Goal: Task Accomplishment & Management: Use online tool/utility

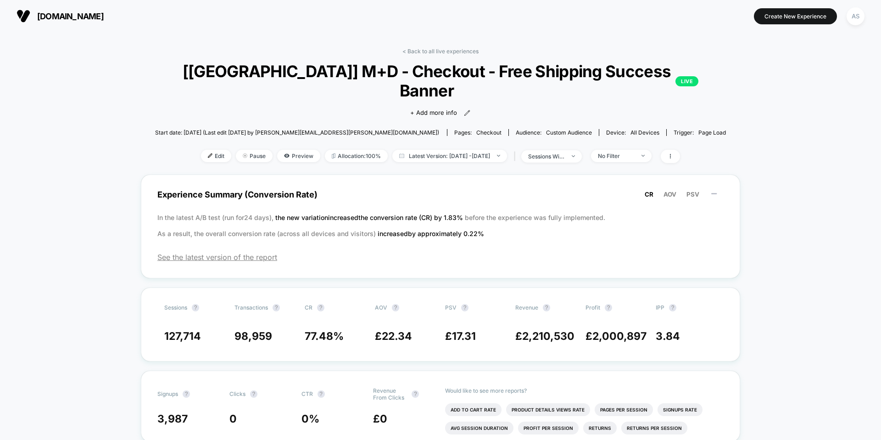
click at [87, 18] on span "[DOMAIN_NAME]" at bounding box center [70, 16] width 67 height 10
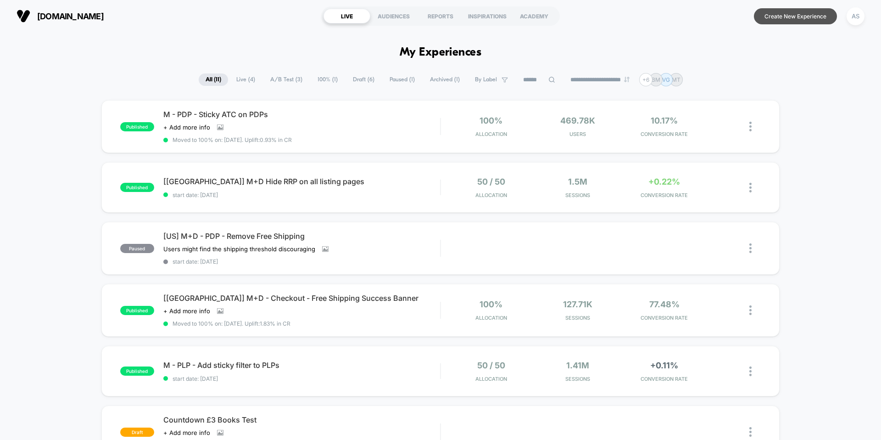
click at [780, 17] on button "Create New Experience" at bounding box center [795, 16] width 83 height 16
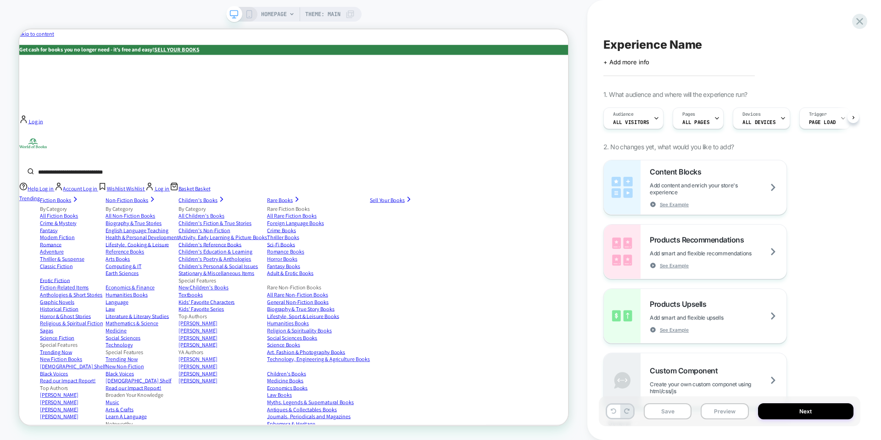
scroll to position [0, 0]
click at [425, 209] on input "search" at bounding box center [359, 219] width 628 height 20
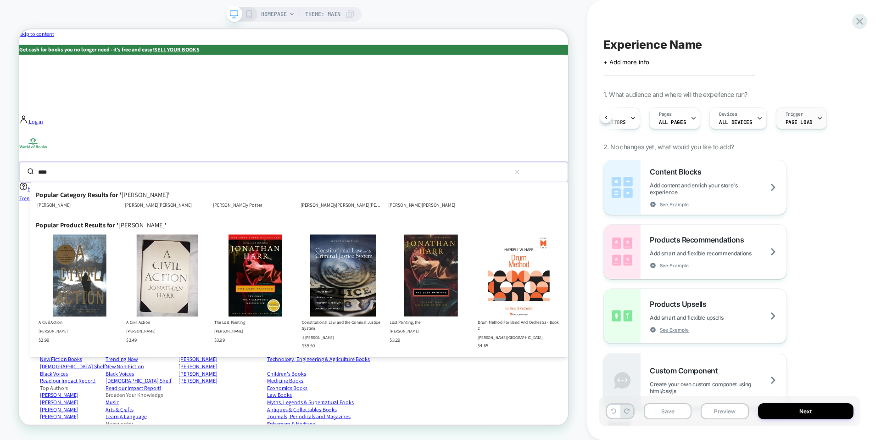
scroll to position [0, 0]
click at [636, 112] on div "Audience All Visitors" at bounding box center [631, 118] width 55 height 21
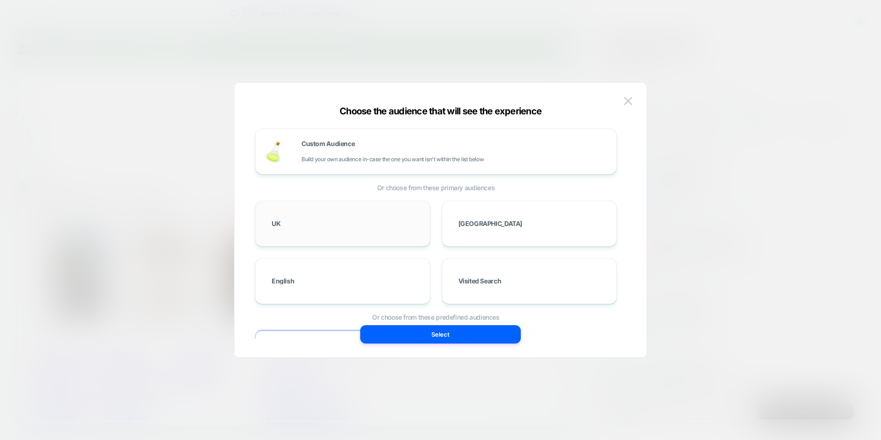
click at [383, 224] on div "UK" at bounding box center [343, 223] width 156 height 27
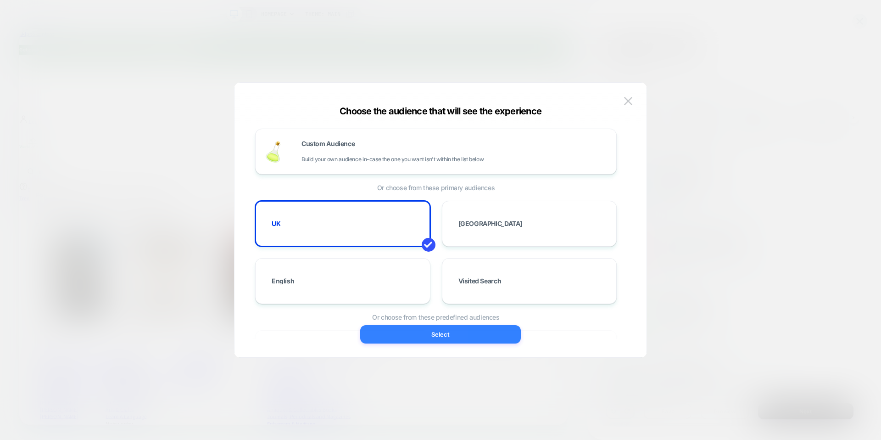
click at [425, 332] on button "Select" at bounding box center [440, 334] width 161 height 18
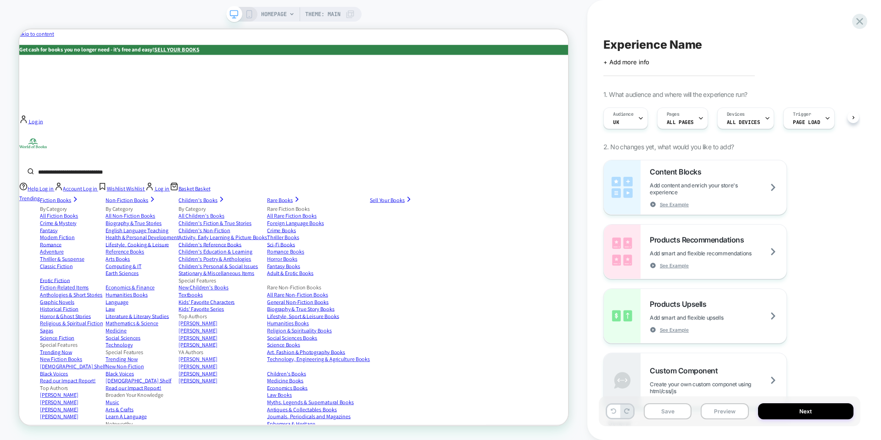
scroll to position [0, 0]
click at [475, 209] on input "search" at bounding box center [359, 219] width 628 height 20
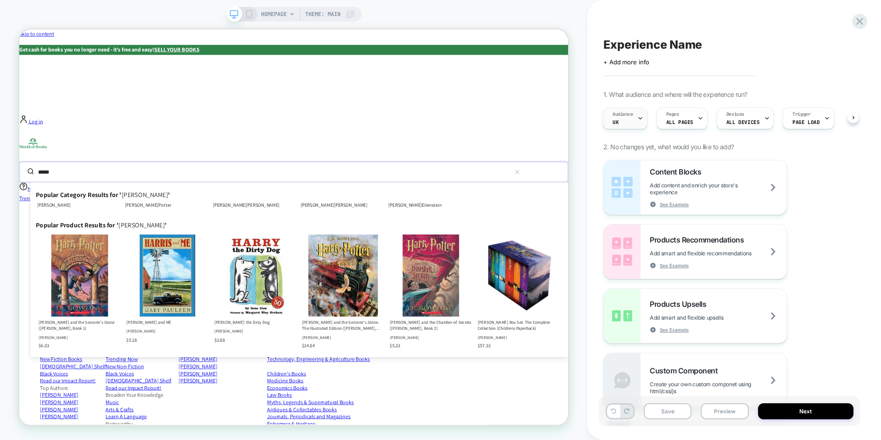
type input "*****"
click at [631, 118] on div "Audience UK" at bounding box center [622, 118] width 39 height 21
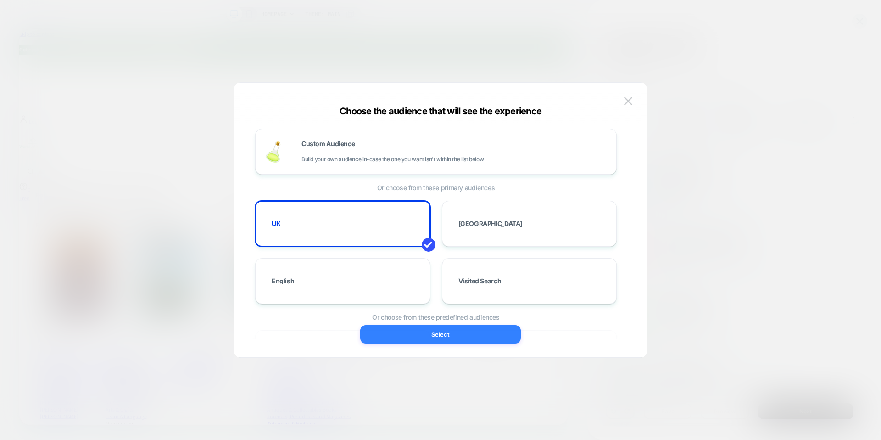
click at [437, 330] on button "Select" at bounding box center [440, 334] width 161 height 18
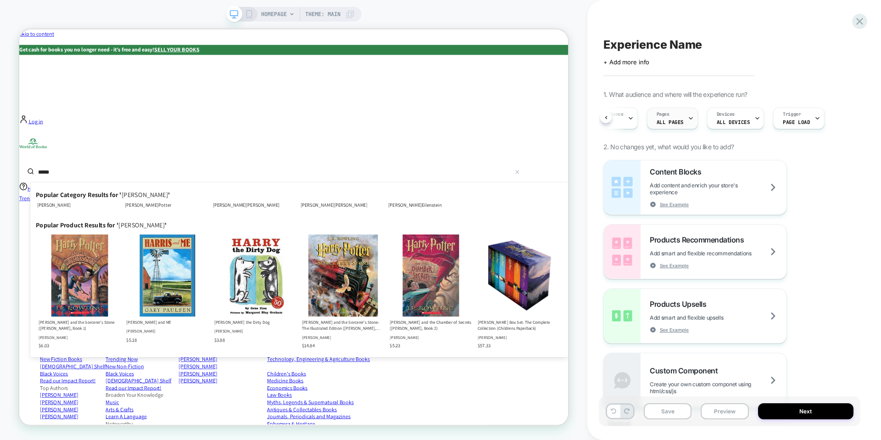
scroll to position [0, 0]
click at [276, 11] on span "HOMEPAGE" at bounding box center [274, 14] width 26 height 15
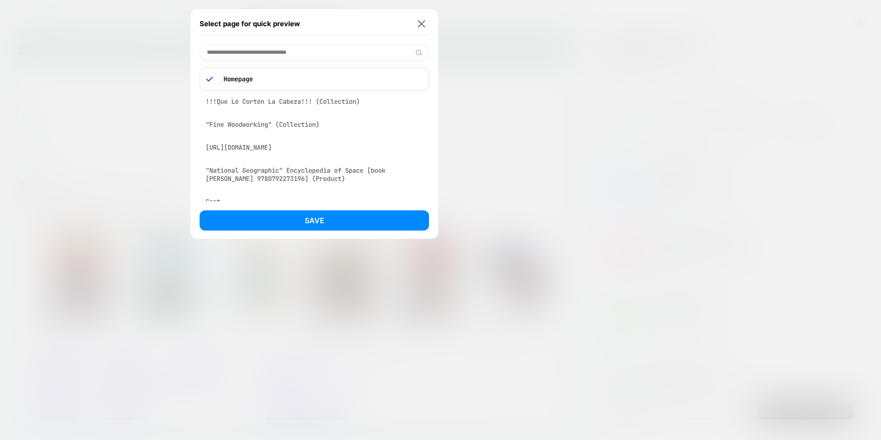
click at [254, 77] on p "Homepage" at bounding box center [321, 79] width 204 height 8
click at [330, 52] on input at bounding box center [314, 53] width 229 height 16
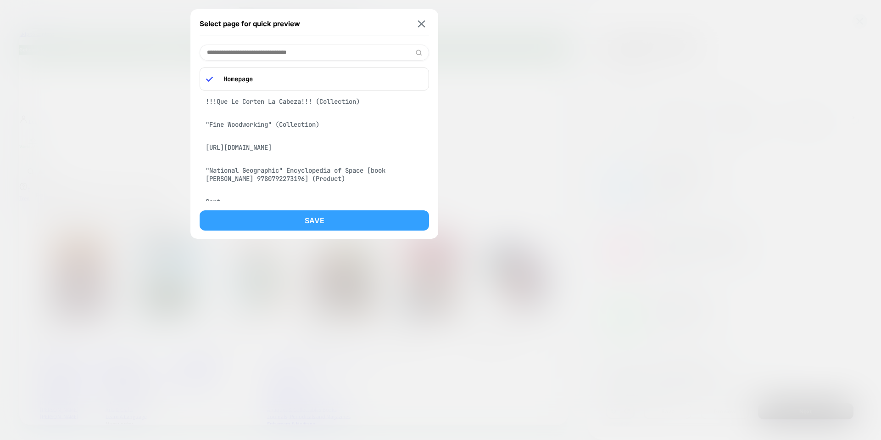
click at [310, 218] on button "Save" at bounding box center [314, 220] width 229 height 20
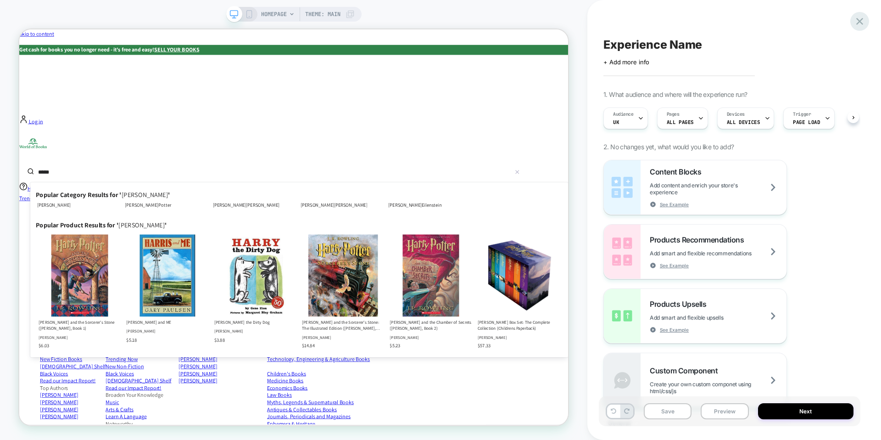
click at [856, 21] on icon at bounding box center [860, 21] width 12 height 12
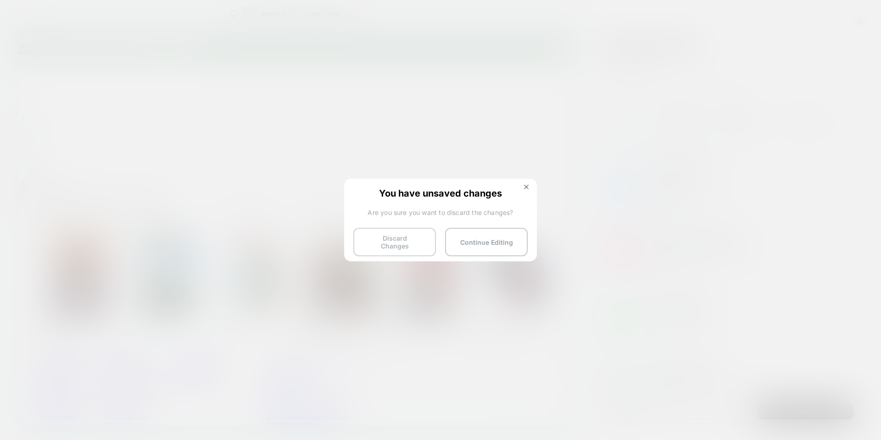
click at [419, 239] on button "Discard Changes" at bounding box center [394, 242] width 83 height 28
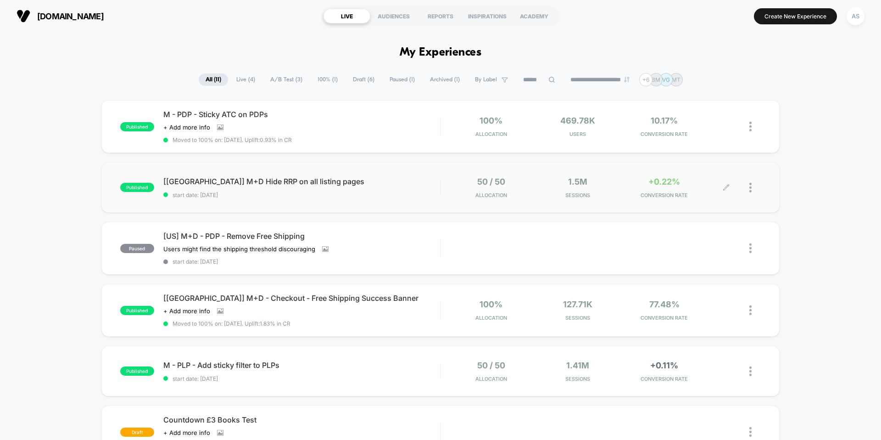
click at [662, 188] on div "+0.22% CONVERSION RATE" at bounding box center [664, 188] width 82 height 22
click at [349, 180] on span "[UK] M+D Hide RRP on all listing pages Click to edit experience details" at bounding box center [301, 181] width 277 height 9
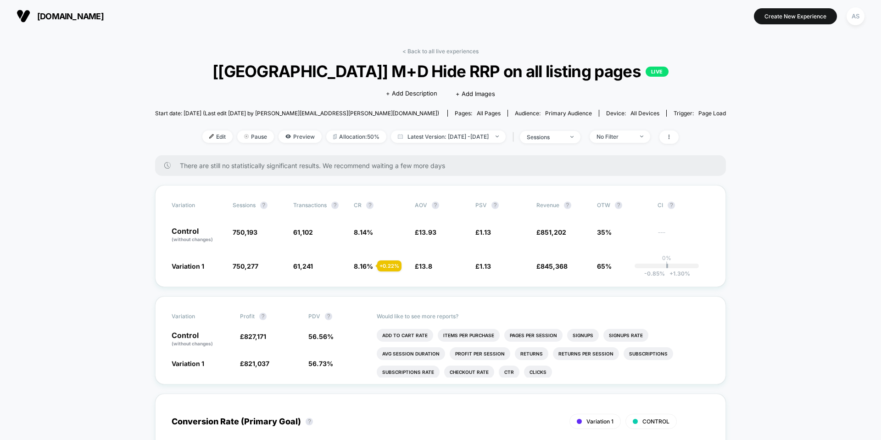
click at [275, 160] on div "There are still no statistically significant results. We recommend waiting a fe…" at bounding box center [440, 165] width 571 height 21
click at [305, 169] on div "There are still no statistically significant results. We recommend waiting a fe…" at bounding box center [440, 165] width 571 height 21
click at [296, 136] on span "Preview" at bounding box center [300, 136] width 43 height 12
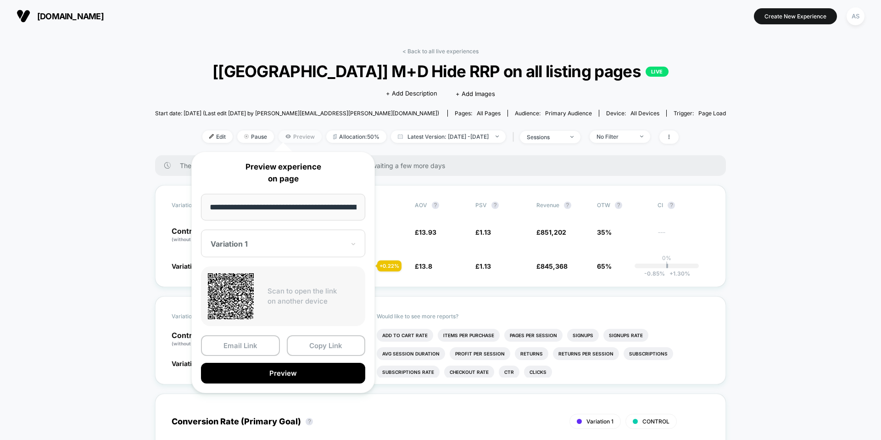
scroll to position [0, 304]
click at [275, 240] on div at bounding box center [278, 244] width 134 height 9
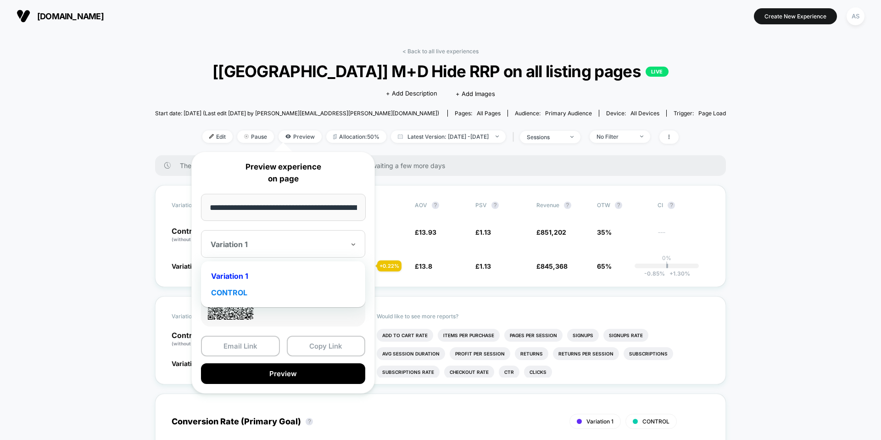
click at [265, 294] on div "CONTROL" at bounding box center [283, 292] width 155 height 17
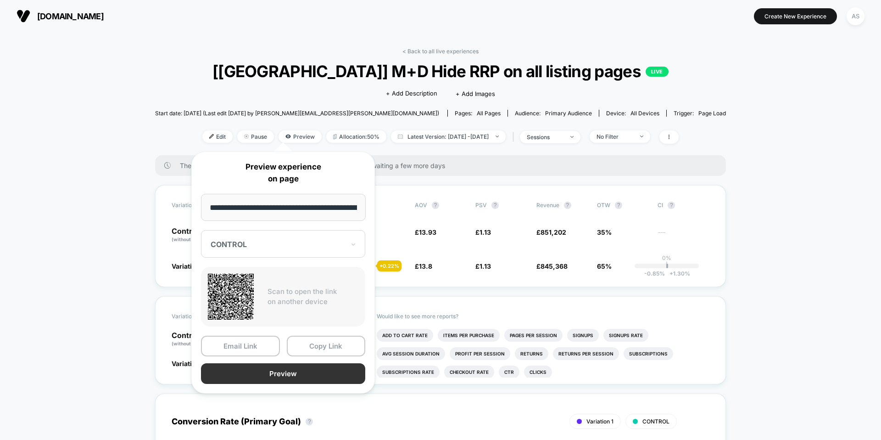
click at [290, 382] on button "Preview" at bounding box center [283, 373] width 164 height 21
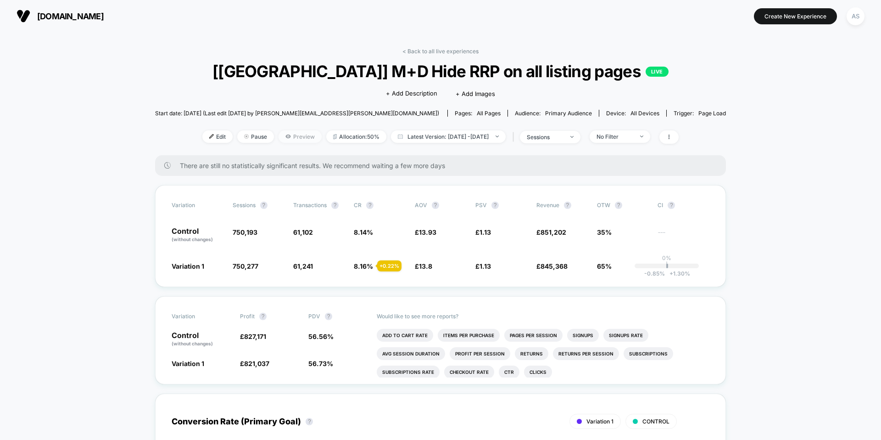
click at [297, 135] on span "Preview" at bounding box center [300, 136] width 43 height 12
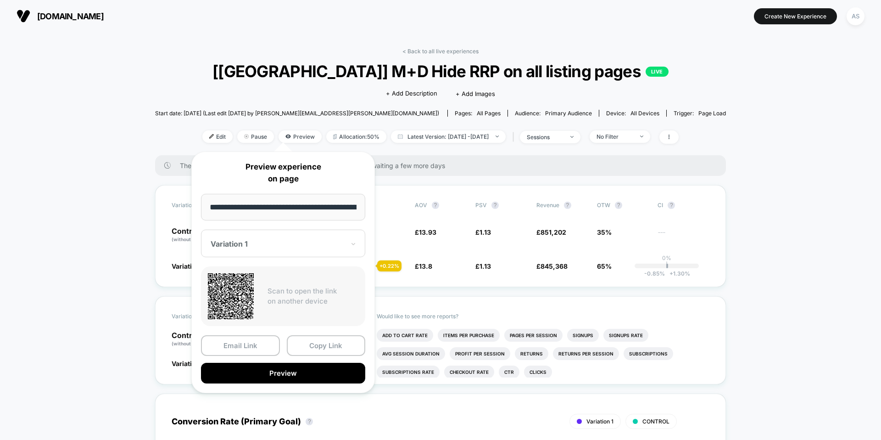
scroll to position [0, 304]
click at [327, 243] on div at bounding box center [278, 244] width 134 height 9
click at [278, 370] on button "Preview" at bounding box center [283, 373] width 164 height 21
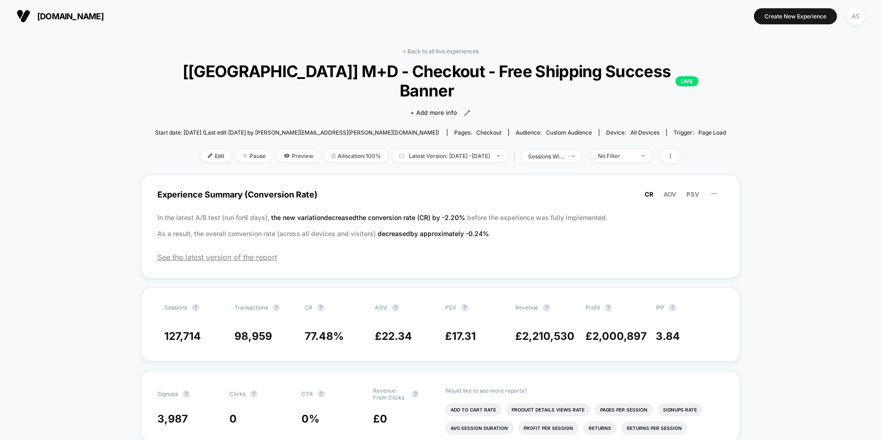
click at [56, 10] on button "[DOMAIN_NAME]" at bounding box center [60, 16] width 93 height 15
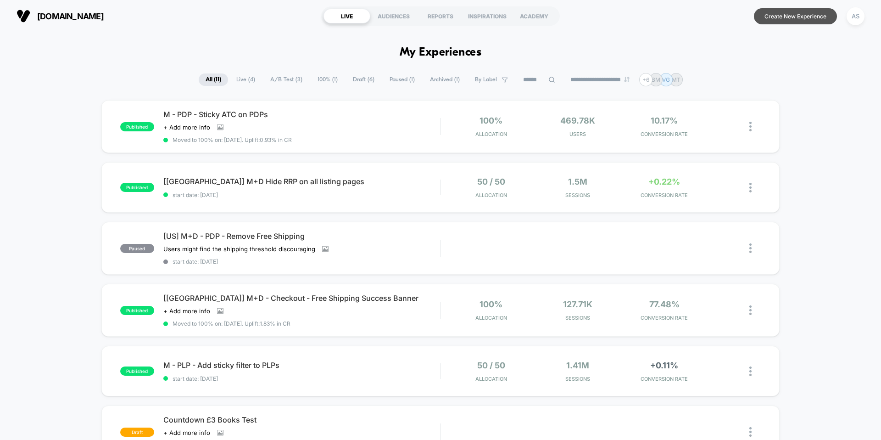
click at [789, 22] on button "Create New Experience" at bounding box center [795, 16] width 83 height 16
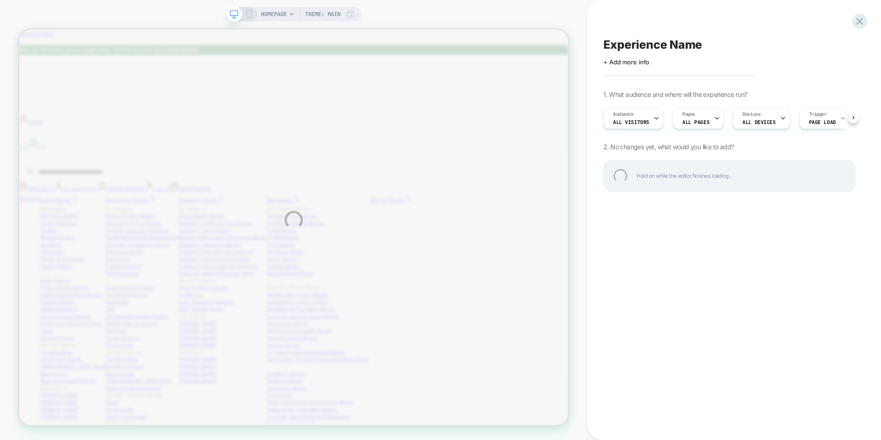
click at [647, 121] on div "HOMEPAGE Theme: MAIN Experience Name Click to edit experience details + Add mor…" at bounding box center [440, 220] width 881 height 440
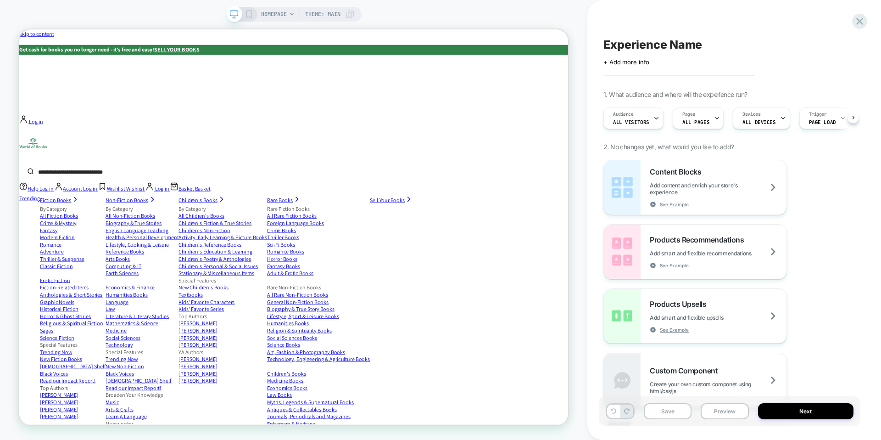
click at [647, 121] on div "Audience All Visitors" at bounding box center [631, 118] width 55 height 21
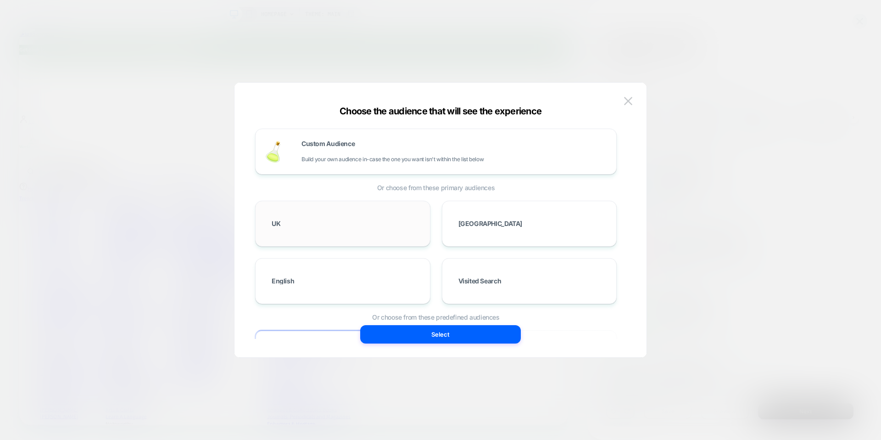
click at [377, 223] on div "UK" at bounding box center [343, 223] width 156 height 27
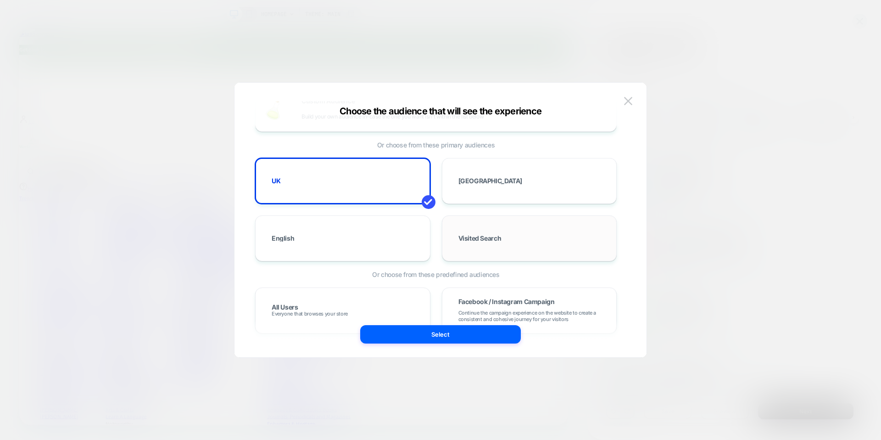
scroll to position [0, 0]
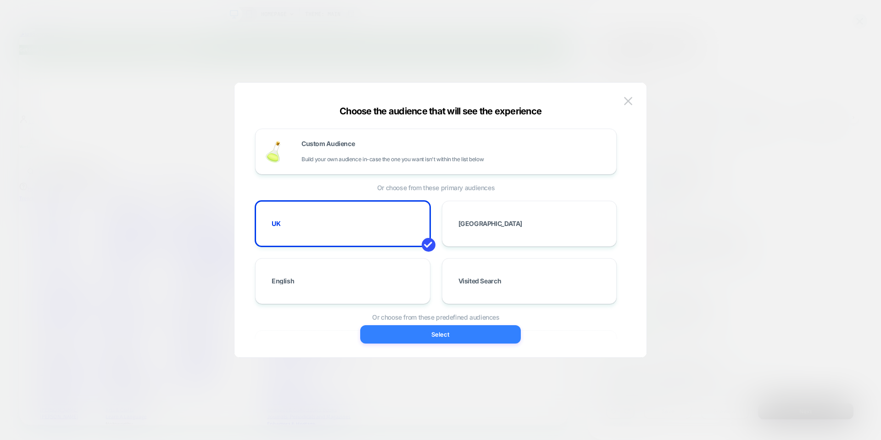
click at [434, 330] on button "Select" at bounding box center [440, 334] width 161 height 18
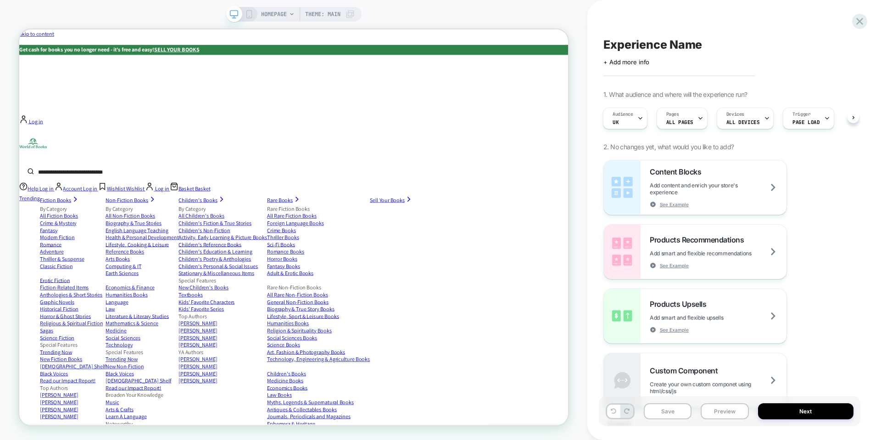
scroll to position [0, 1]
click at [339, 6] on div "HOMEPAGE Theme: MAIN" at bounding box center [293, 220] width 587 height 440
click at [341, 11] on span "Theme: MAIN" at bounding box center [322, 14] width 35 height 15
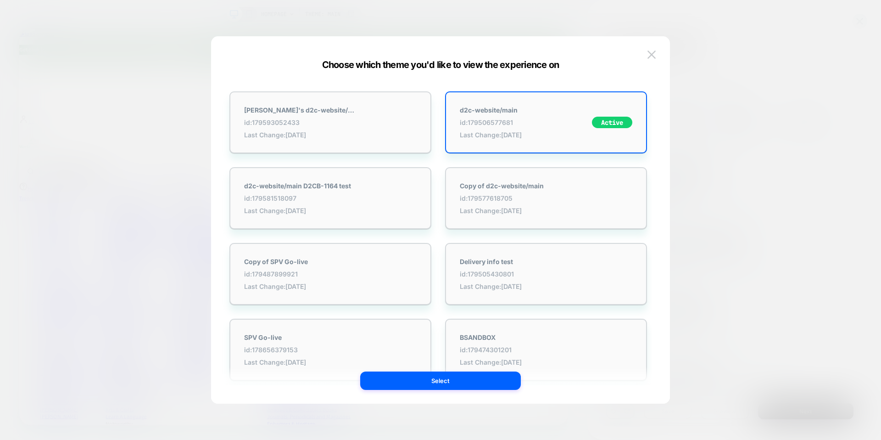
click at [262, 9] on div at bounding box center [440, 220] width 881 height 440
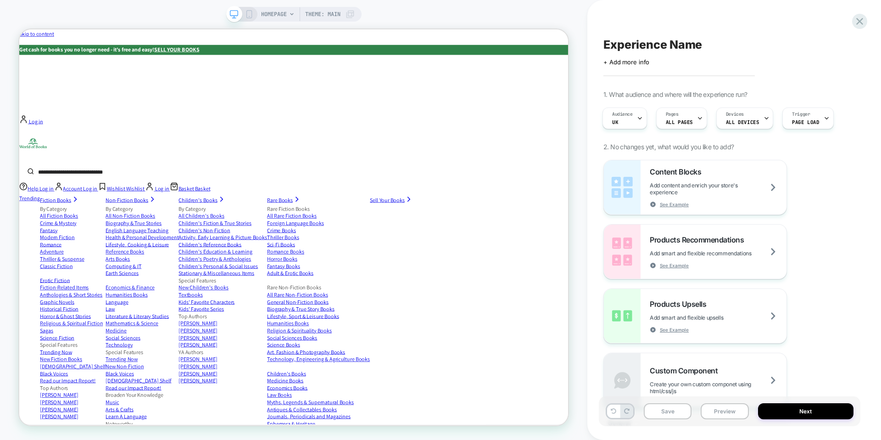
click at [272, 11] on span "HOMEPAGE" at bounding box center [274, 14] width 26 height 15
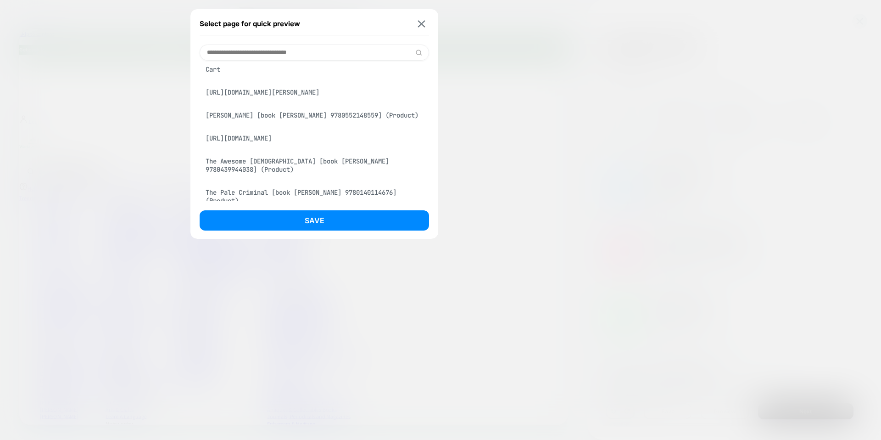
scroll to position [121, 0]
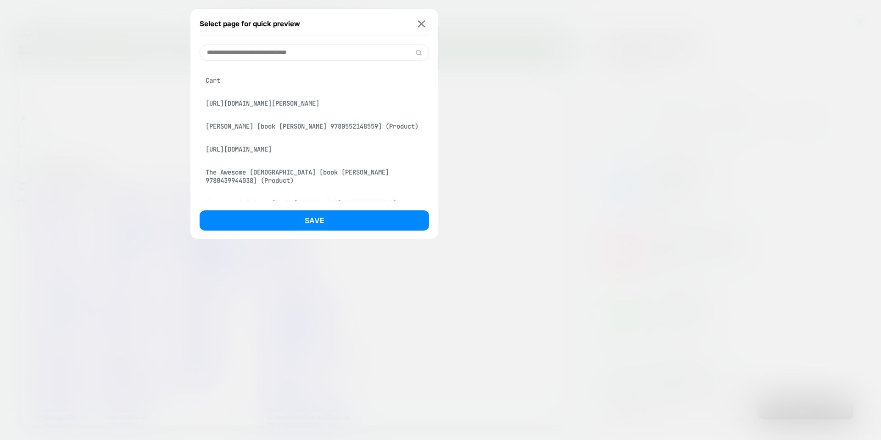
click at [268, 158] on div "[URL][DOMAIN_NAME]" at bounding box center [314, 148] width 229 height 17
click at [314, 46] on input at bounding box center [314, 53] width 229 height 16
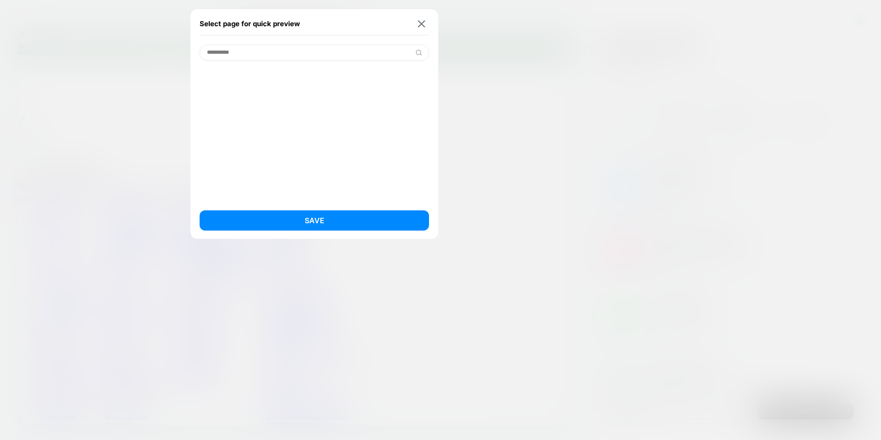
scroll to position [0, 0]
paste input "**********"
type input "**********"
click at [235, 106] on div "[URL][DOMAIN_NAME]" at bounding box center [314, 98] width 229 height 17
click at [417, 25] on button at bounding box center [421, 24] width 11 height 8
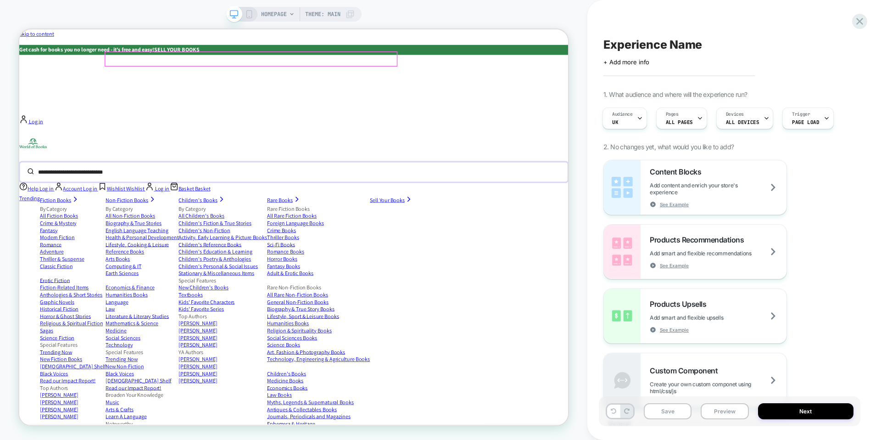
click at [439, 209] on input "search" at bounding box center [359, 219] width 628 height 20
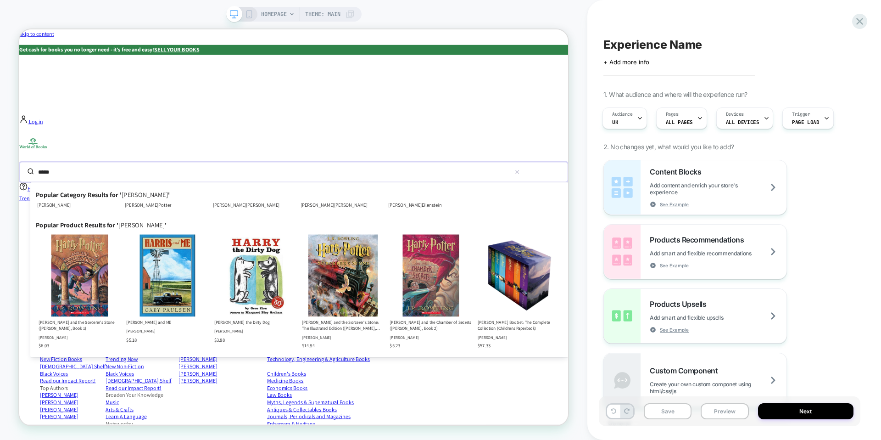
type input "*****"
click at [246, 17] on icon at bounding box center [249, 14] width 8 height 8
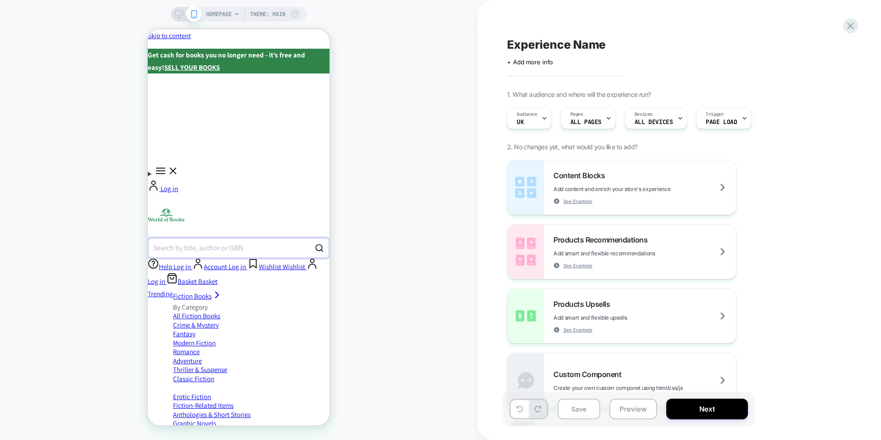
click at [192, 244] on div "Search by title, author or ISBN" at bounding box center [198, 247] width 90 height 7
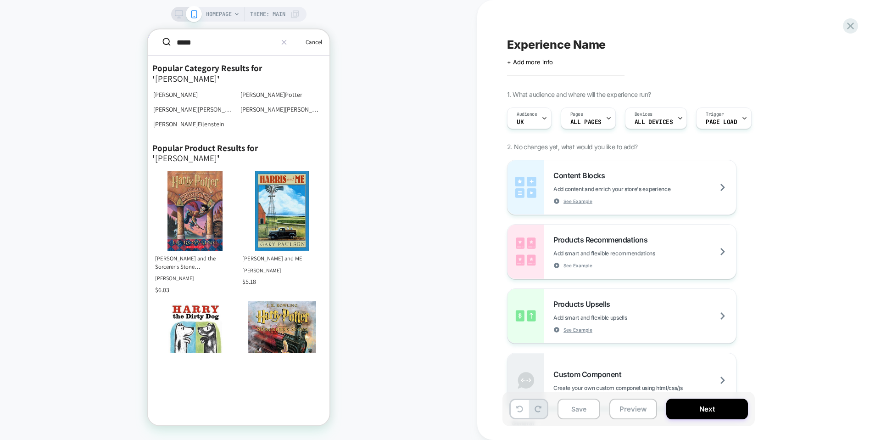
type input "*****"
